Goal: Find specific page/section: Find specific page/section

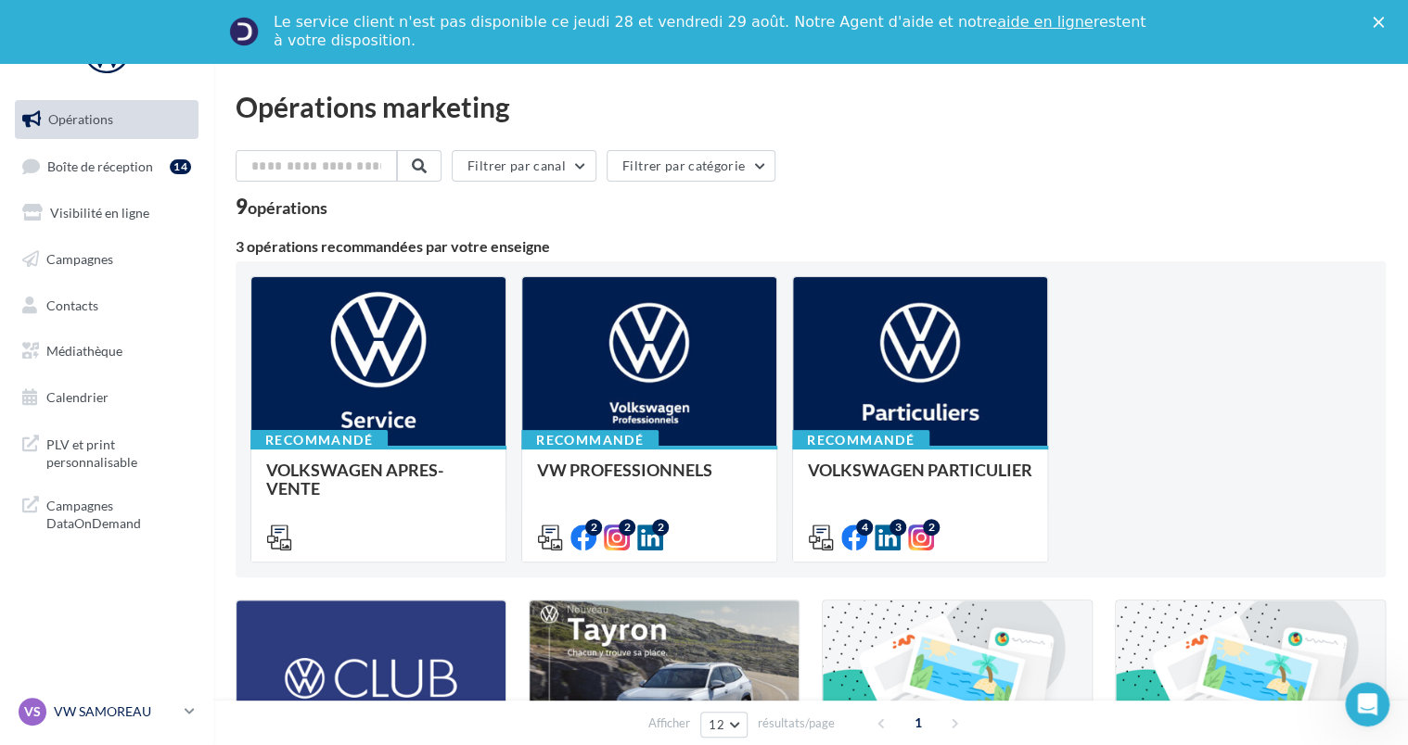
click at [94, 698] on div "VS VW SAMOREAU vw-[PERSON_NAME]-elk" at bounding box center [98, 712] width 159 height 28
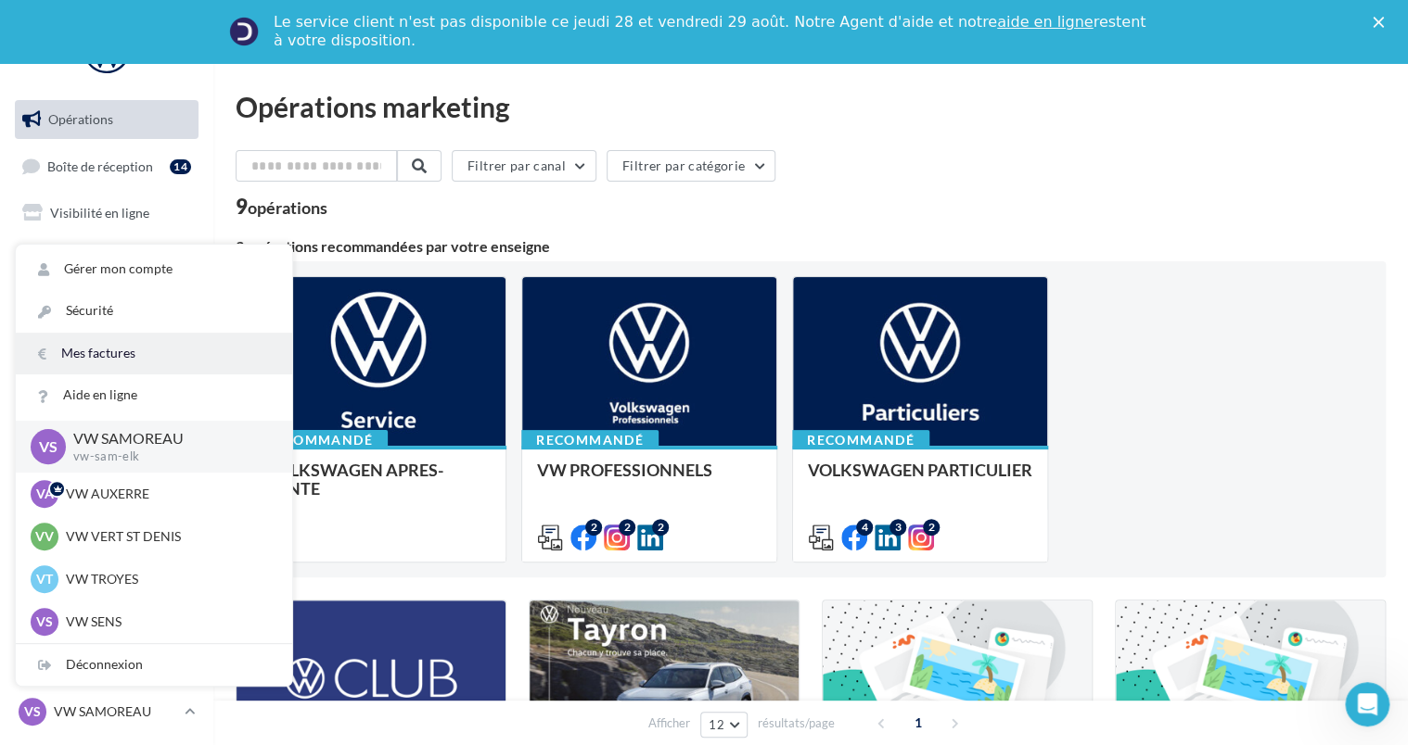
click at [83, 367] on link "Mes factures" at bounding box center [154, 354] width 276 height 42
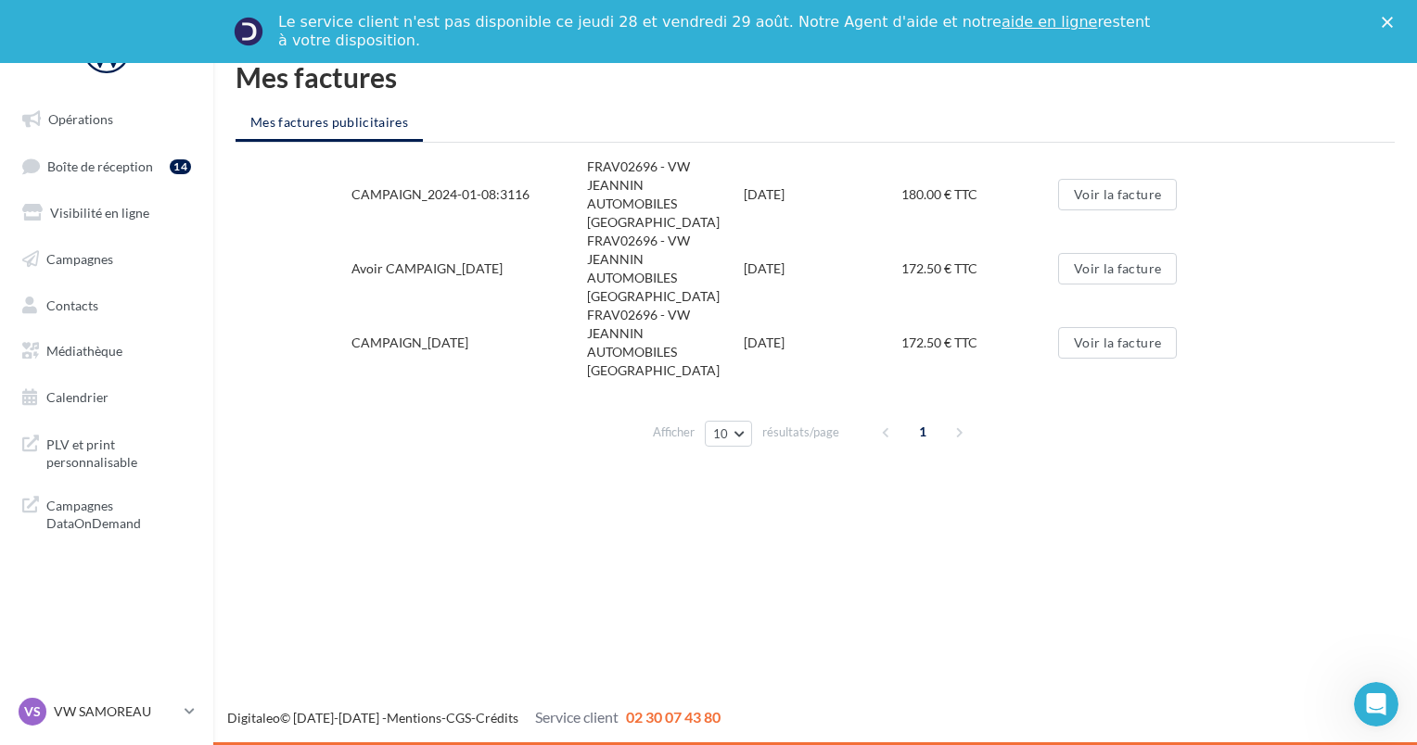
click at [145, 741] on div "VS VW SAMOREAU vw-[PERSON_NAME]-elk" at bounding box center [106, 719] width 213 height 51
click at [137, 724] on div "VS VW SAMOREAU vw-[PERSON_NAME]-elk" at bounding box center [98, 712] width 159 height 28
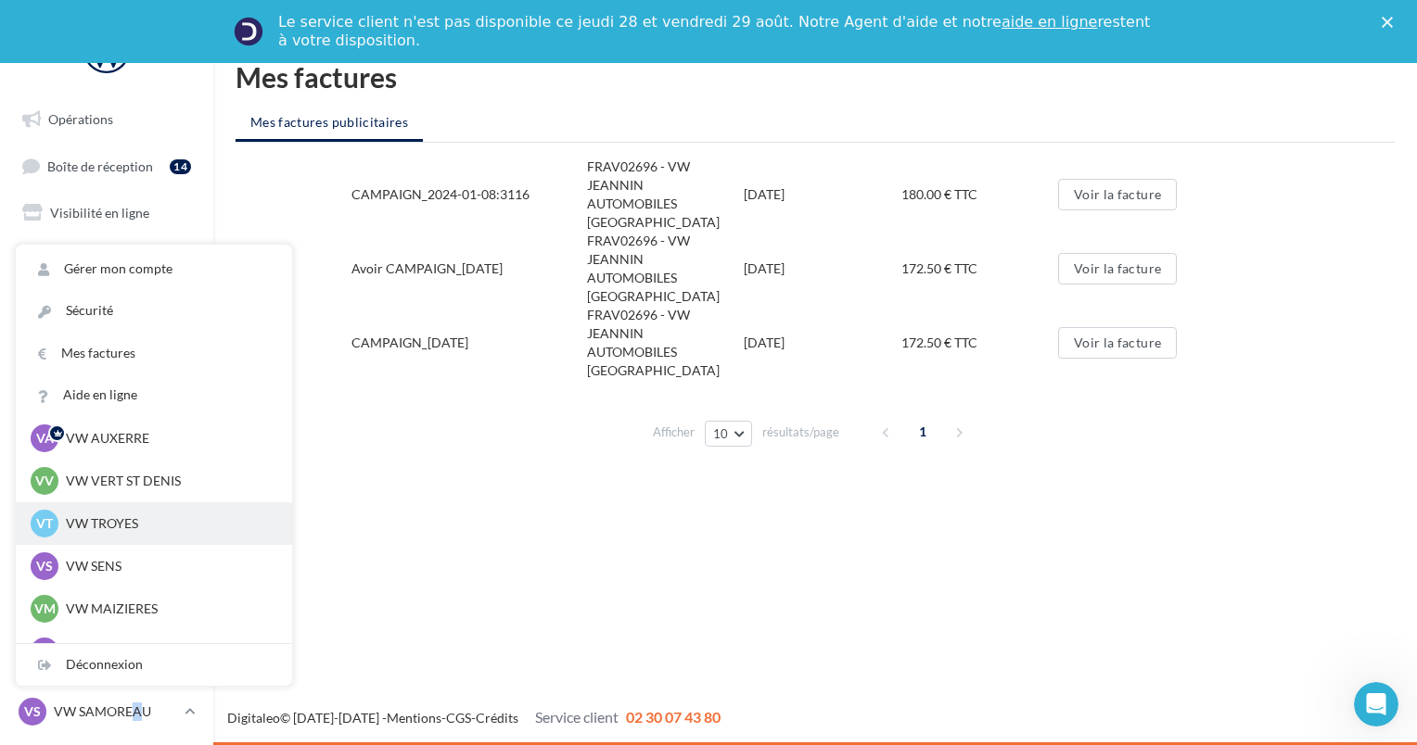
scroll to position [85, 0]
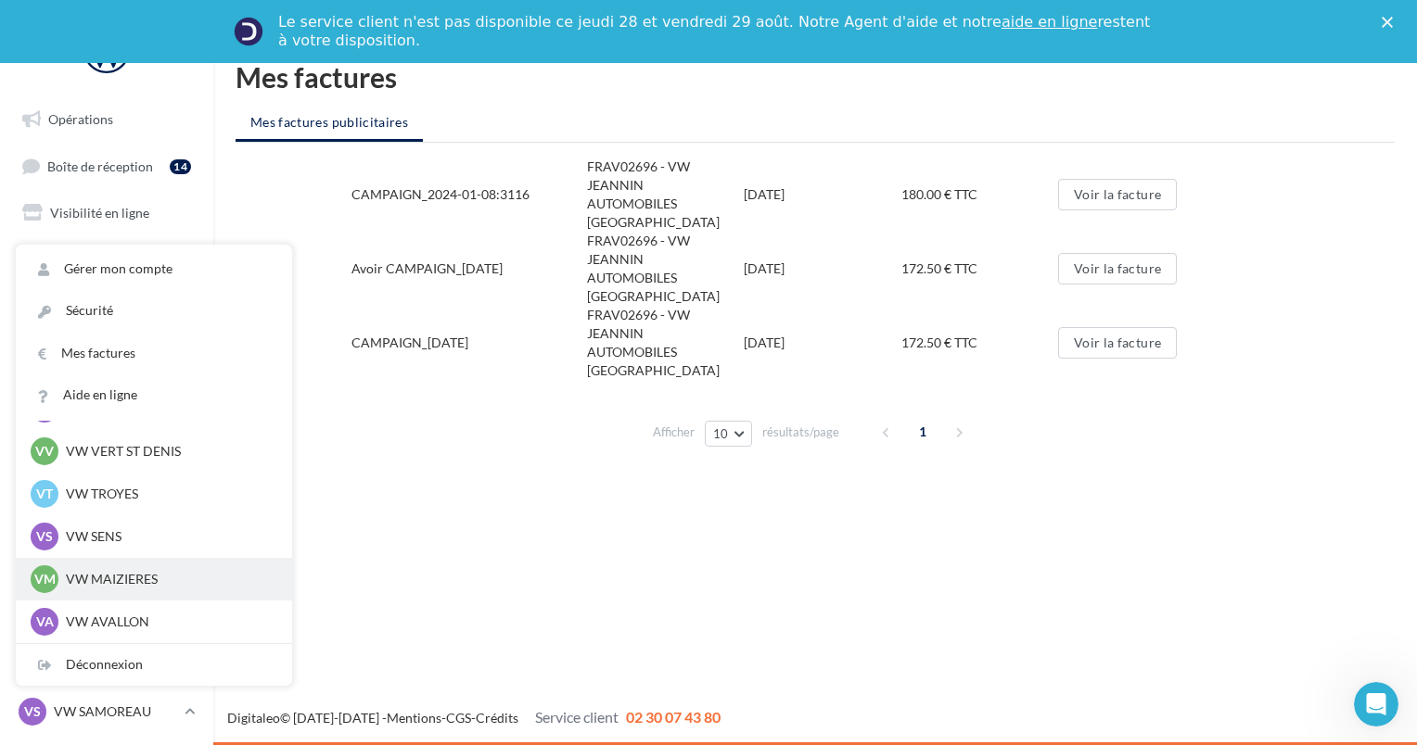
click at [105, 592] on div "VM VW MAIZIERES vw-mai-elk" at bounding box center [154, 580] width 247 height 28
